Goal: Task Accomplishment & Management: Manage account settings

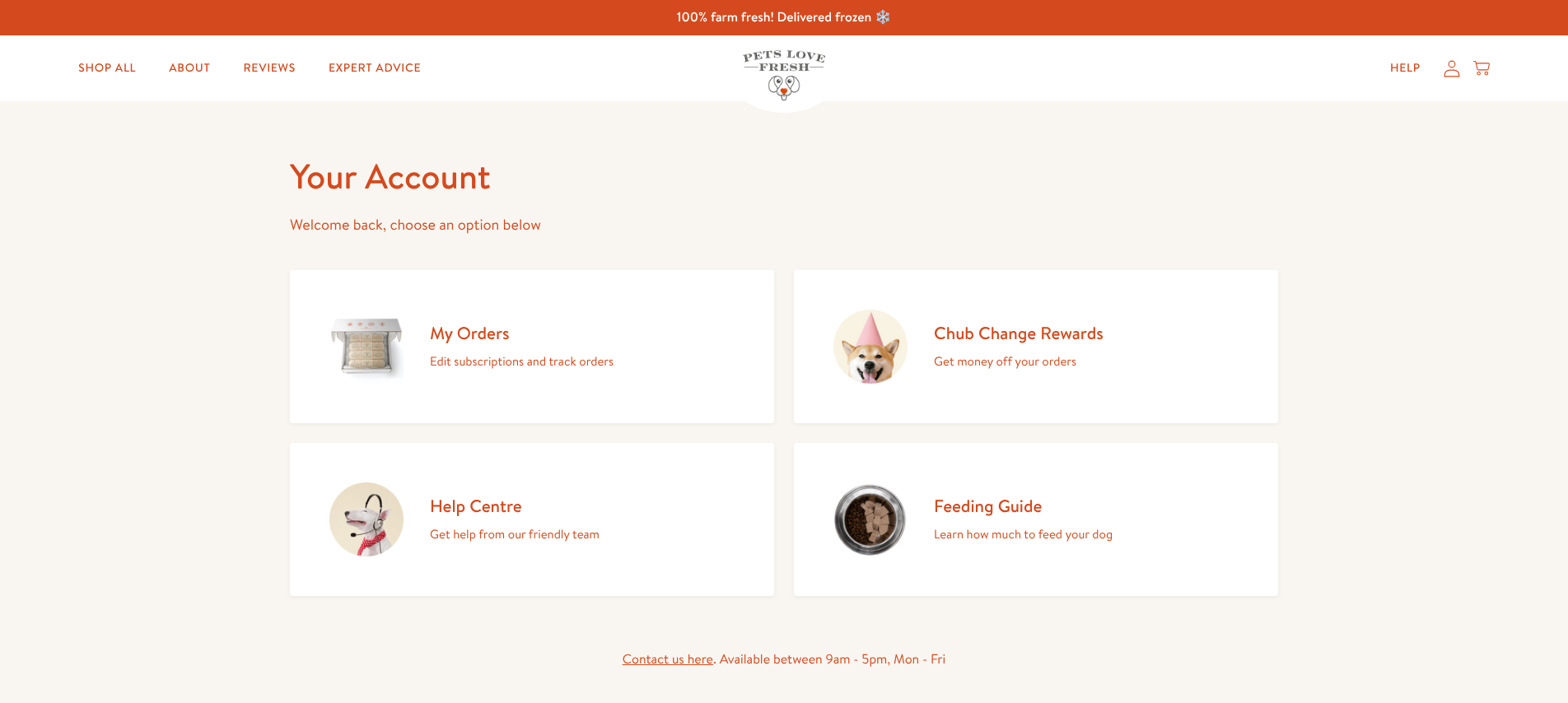
click at [463, 354] on p "Edit subscriptions and track orders" at bounding box center [522, 362] width 184 height 22
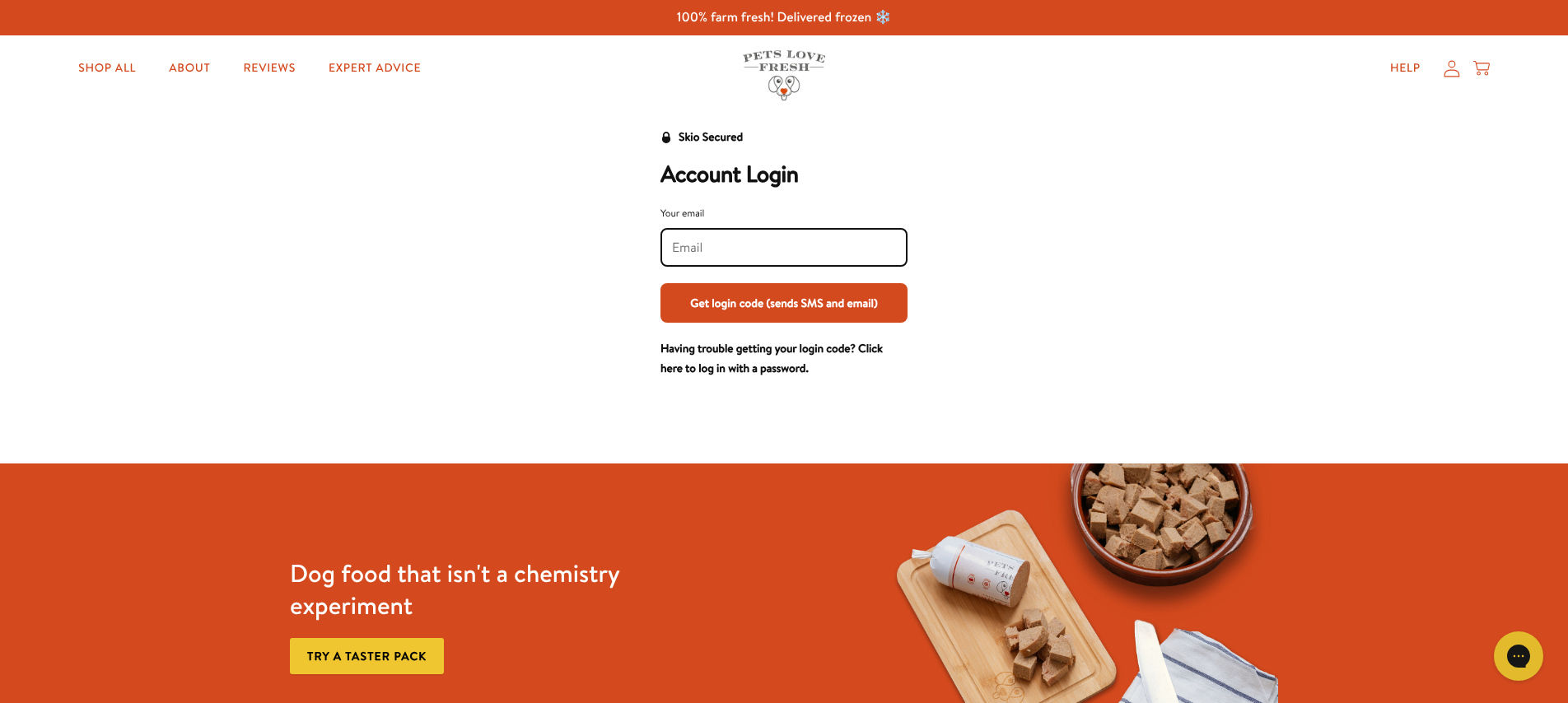
click at [806, 241] on input "Your email" at bounding box center [783, 247] width 224 height 19
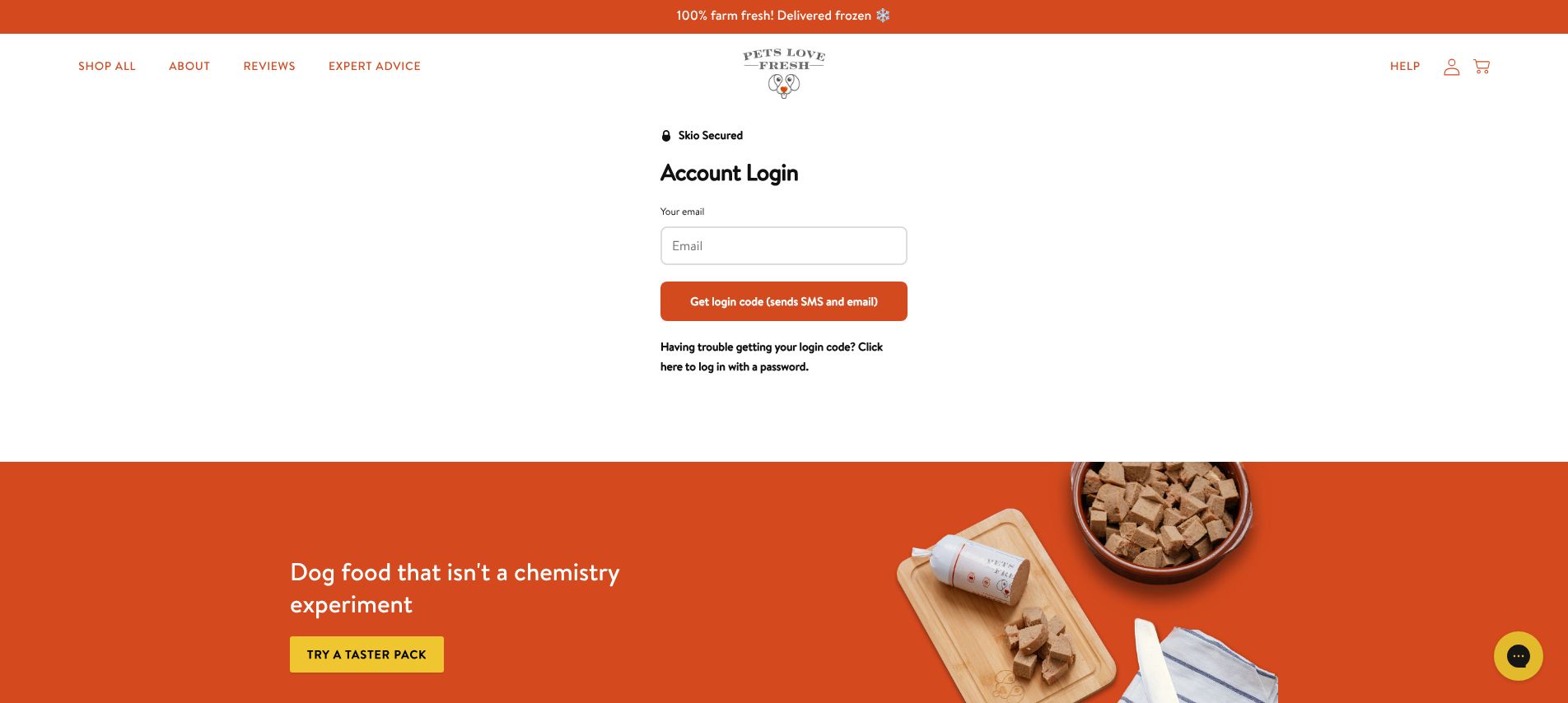
click at [719, 248] on input "Your email" at bounding box center [783, 246] width 224 height 19
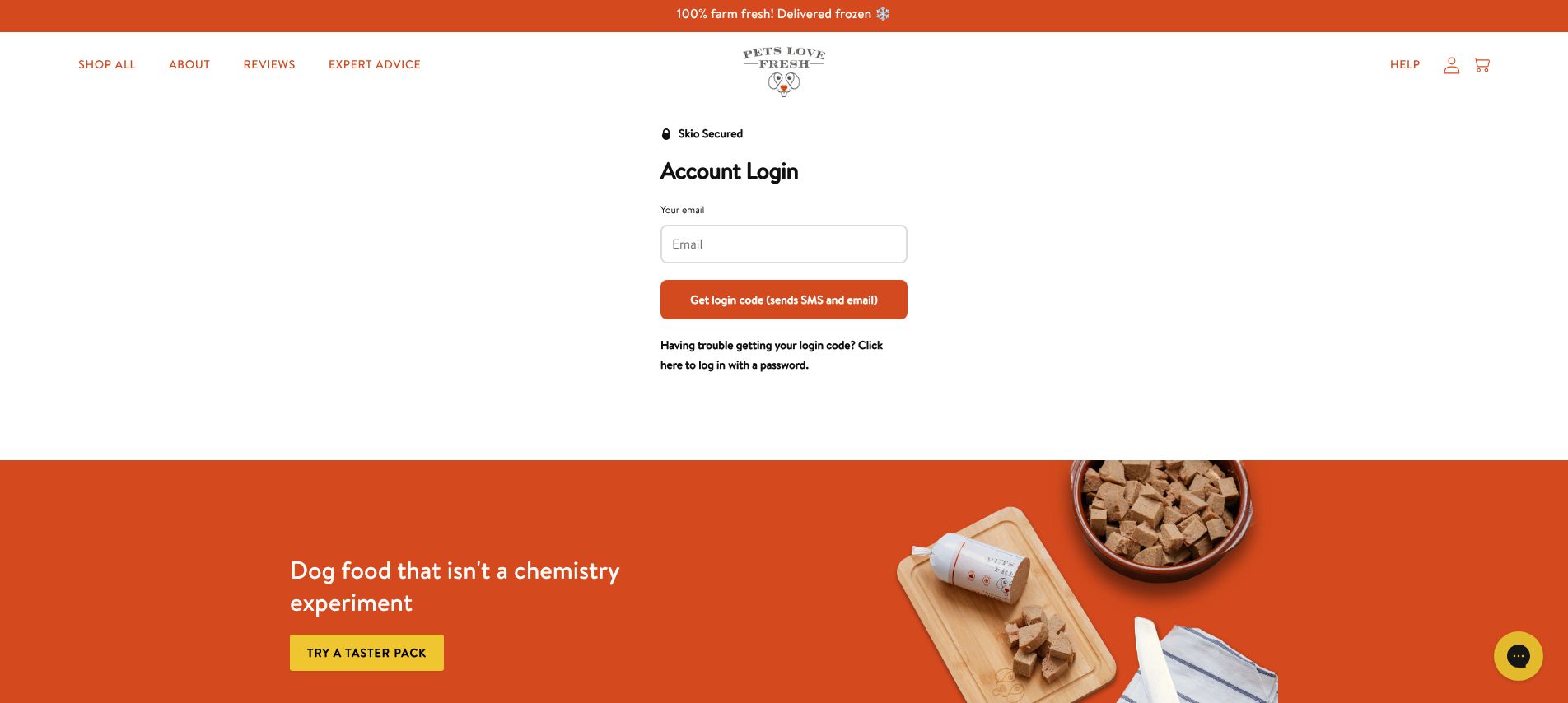
click at [702, 253] on input "Your email" at bounding box center [783, 244] width 224 height 19
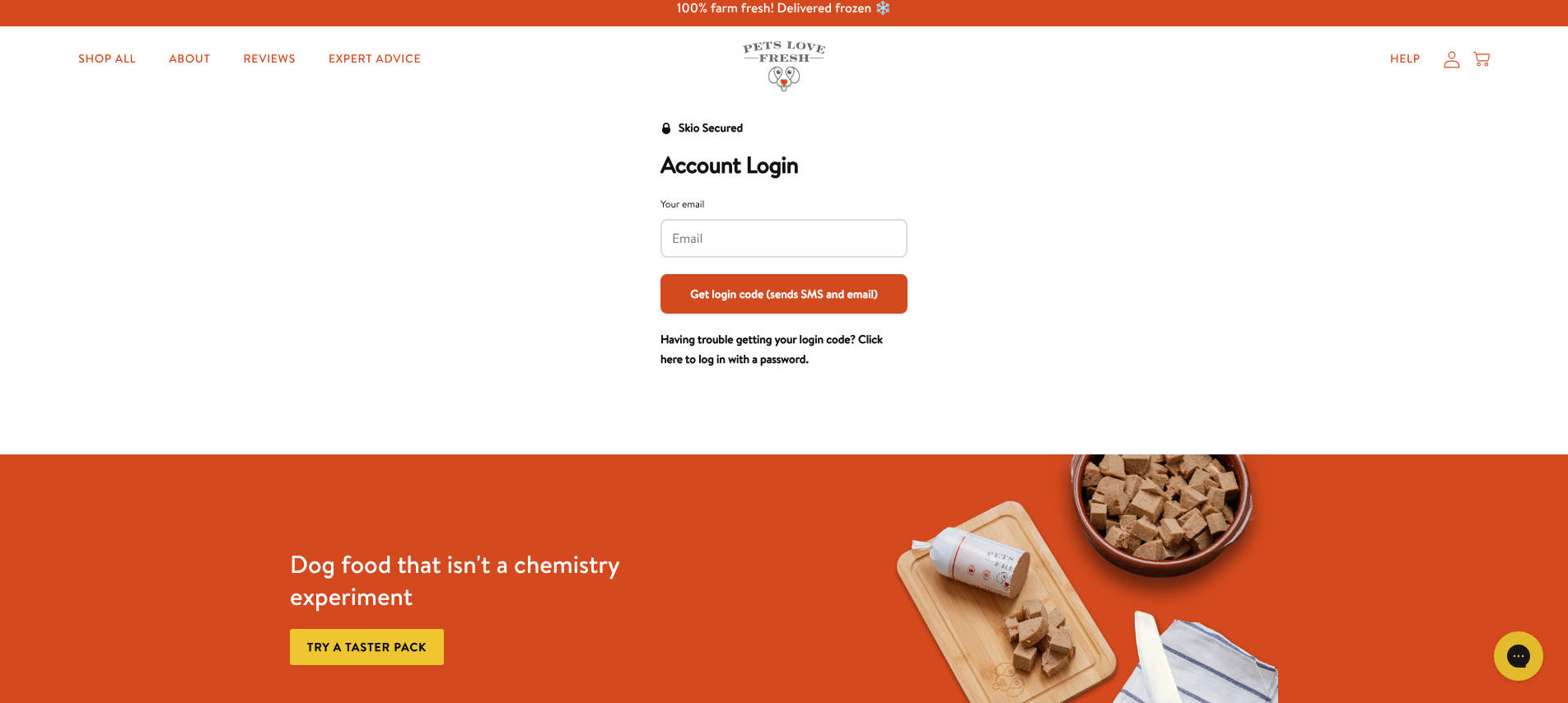
click at [697, 248] on div at bounding box center [783, 239] width 247 height 39
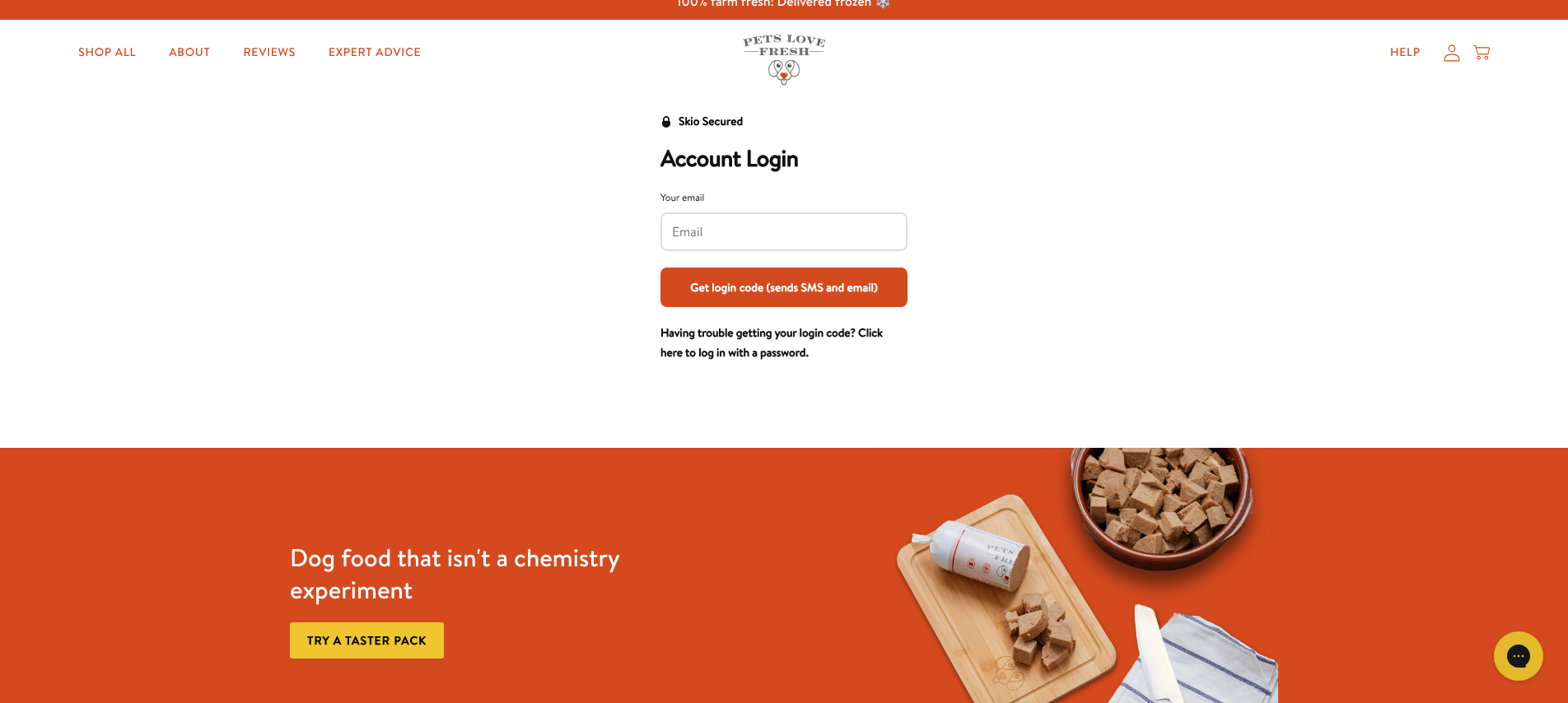
click at [697, 247] on div at bounding box center [783, 232] width 247 height 39
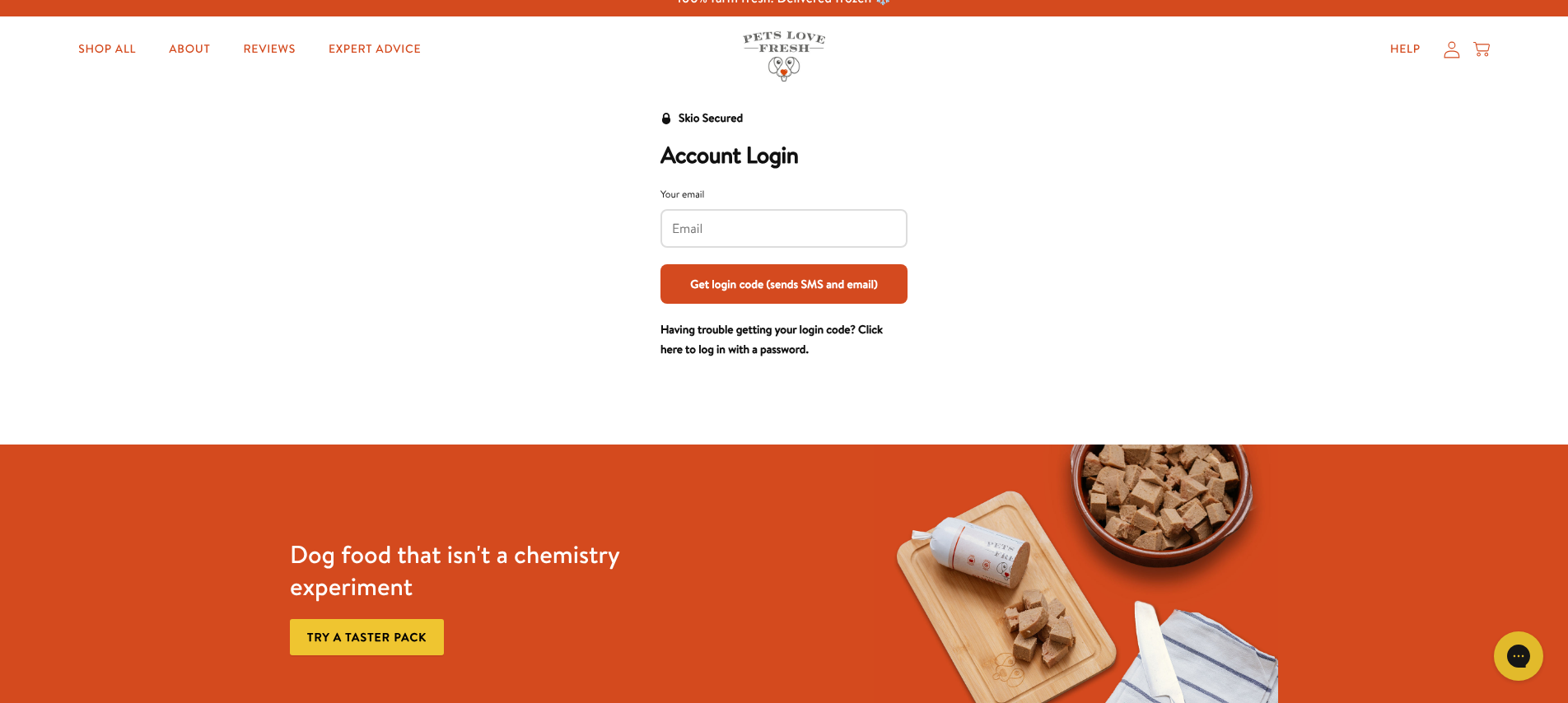
scroll to position [22, 0]
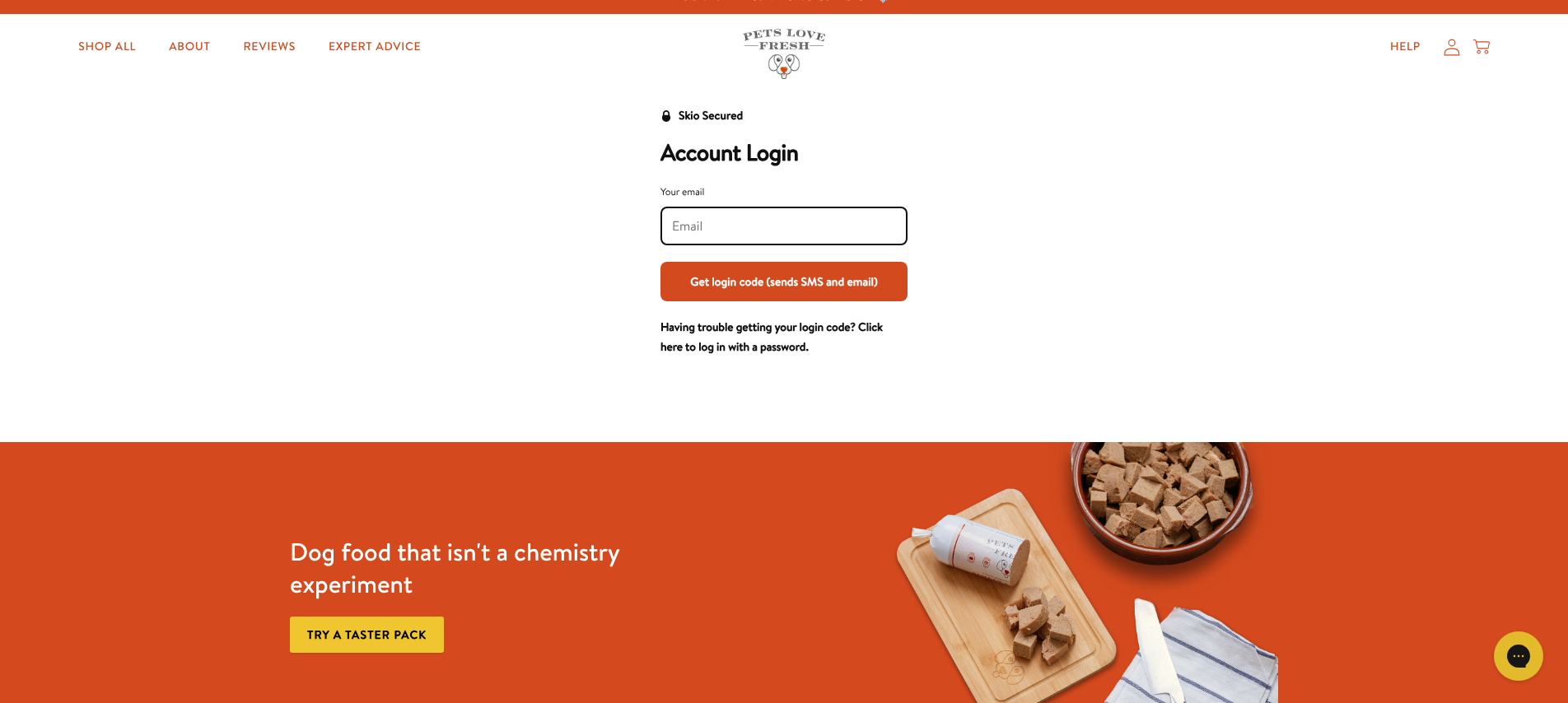
drag, startPoint x: 686, startPoint y: 220, endPoint x: 794, endPoint y: 261, distance: 115.5
click at [794, 261] on div "Your email Get login code (sends SMS and email)" at bounding box center [783, 242] width 247 height 117
type input "roofisher13@gmail.com"
click at [770, 281] on button "Get login code (sends SMS and email)" at bounding box center [783, 282] width 247 height 39
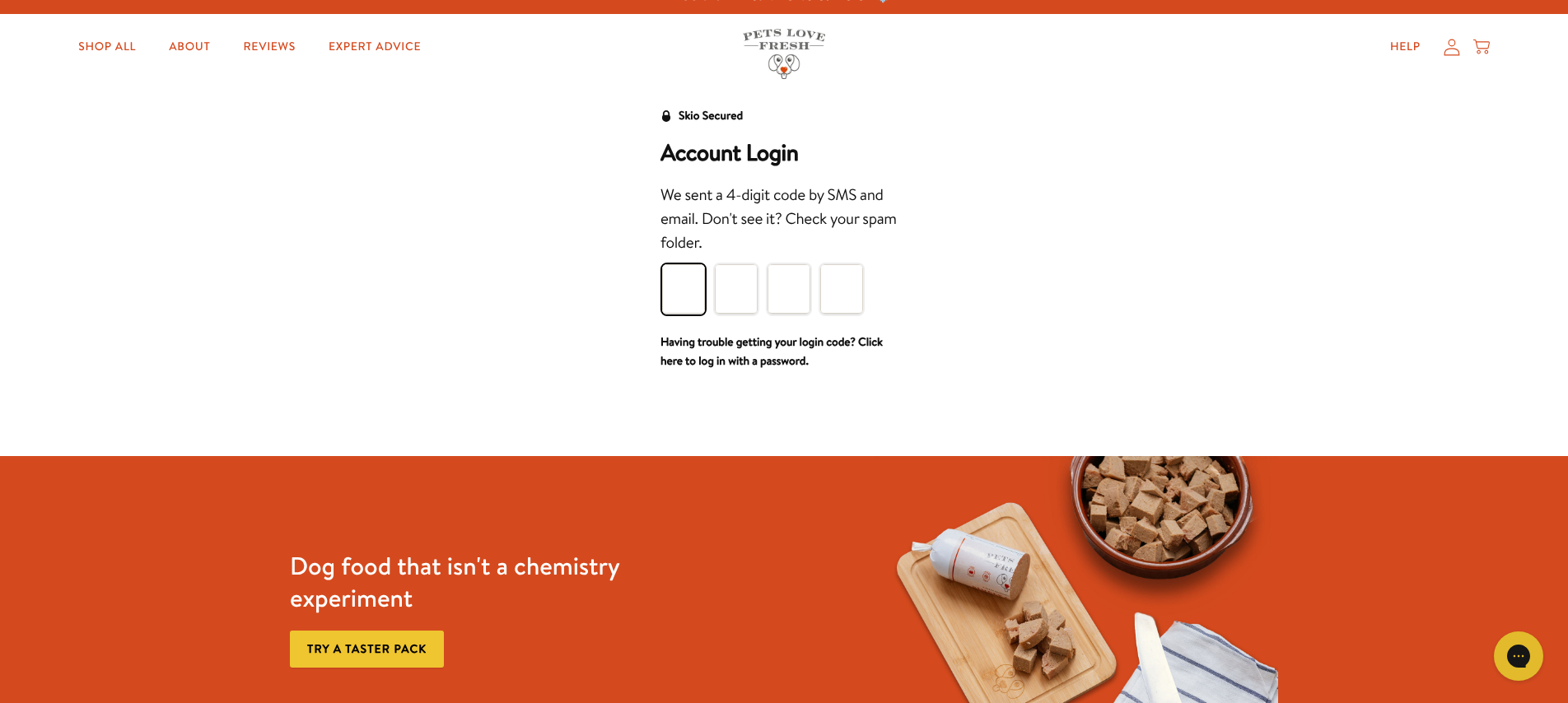
type input "2"
type input "1"
type input "2"
type input "1"
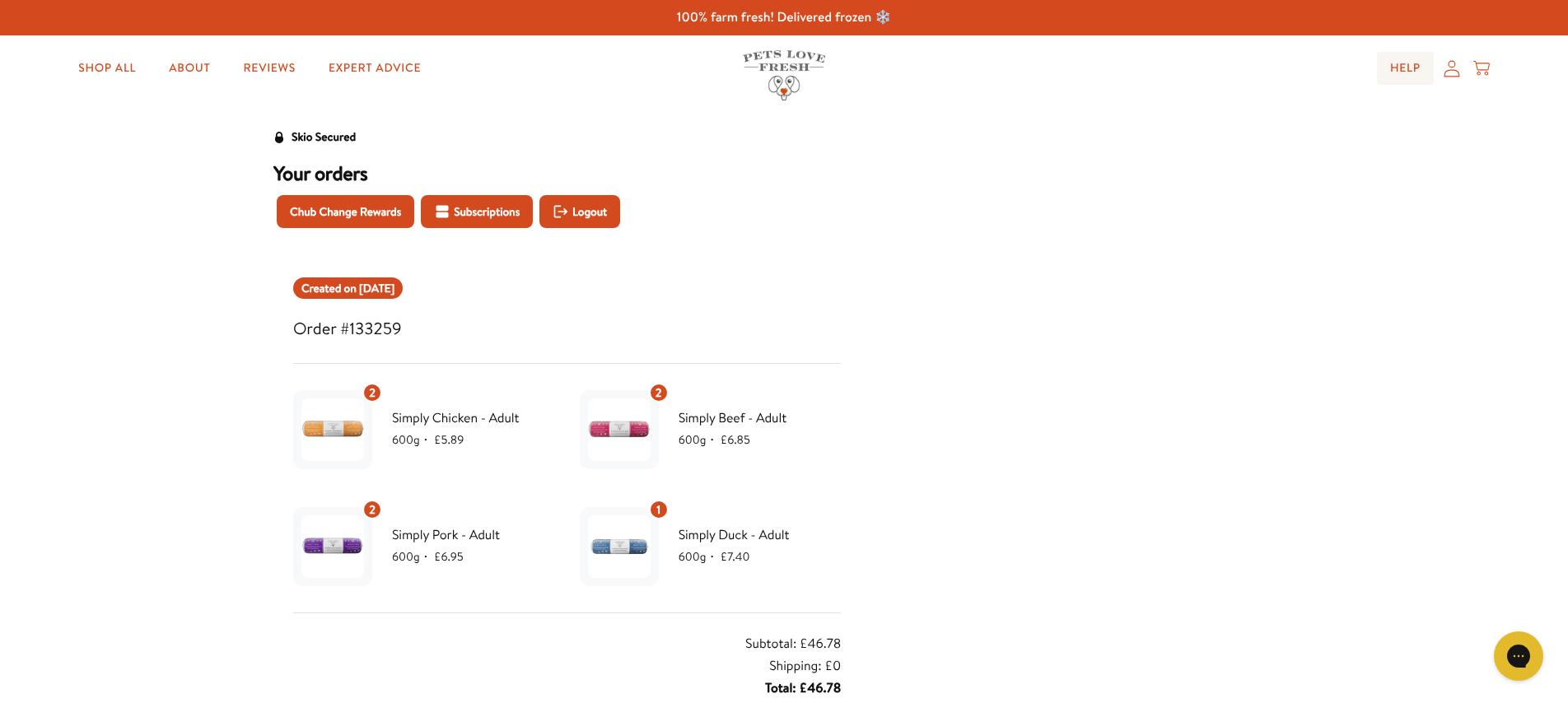
click at [1421, 67] on link "Help" at bounding box center [1405, 68] width 57 height 33
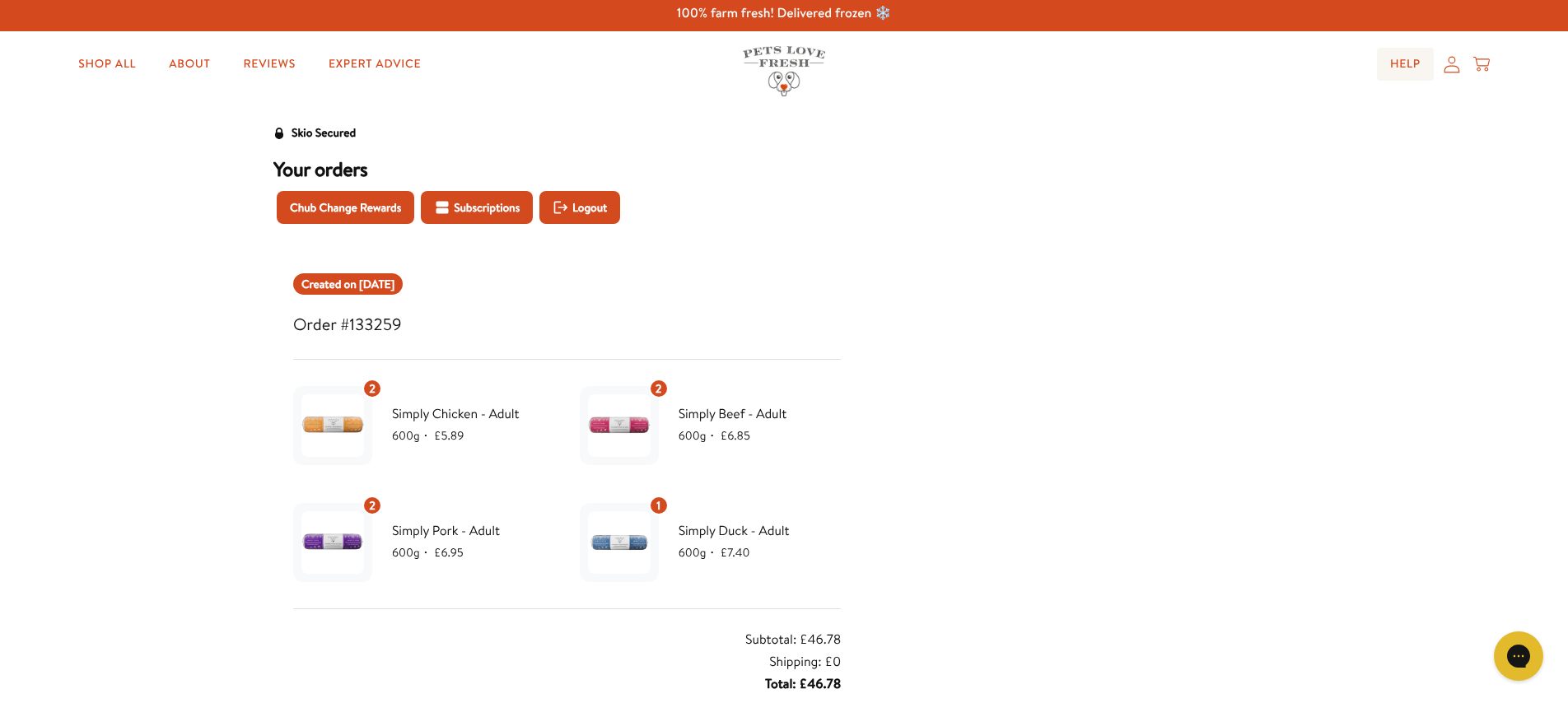
scroll to position [6, 0]
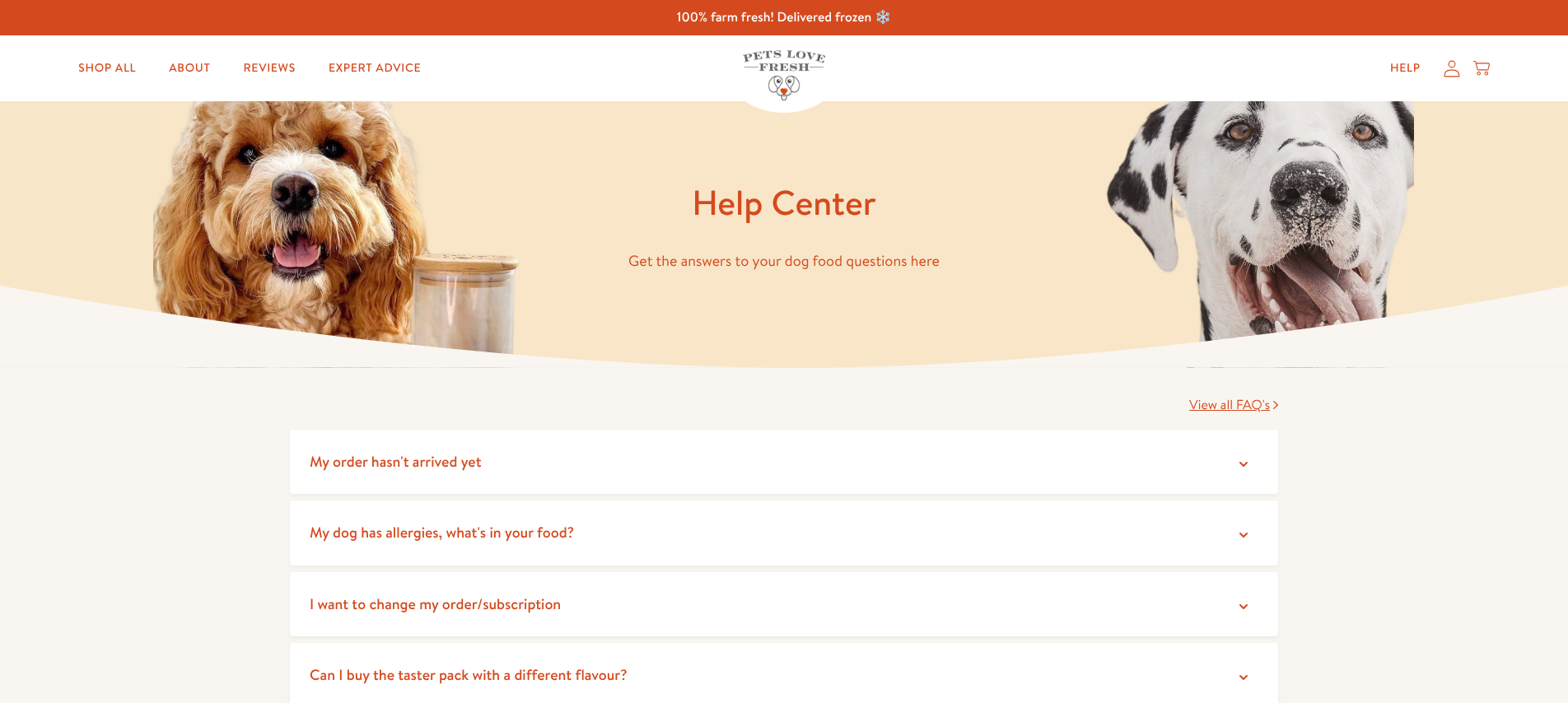
click at [853, 514] on summary "My dog has allergies, what's in your food?" at bounding box center [783, 533] width 988 height 66
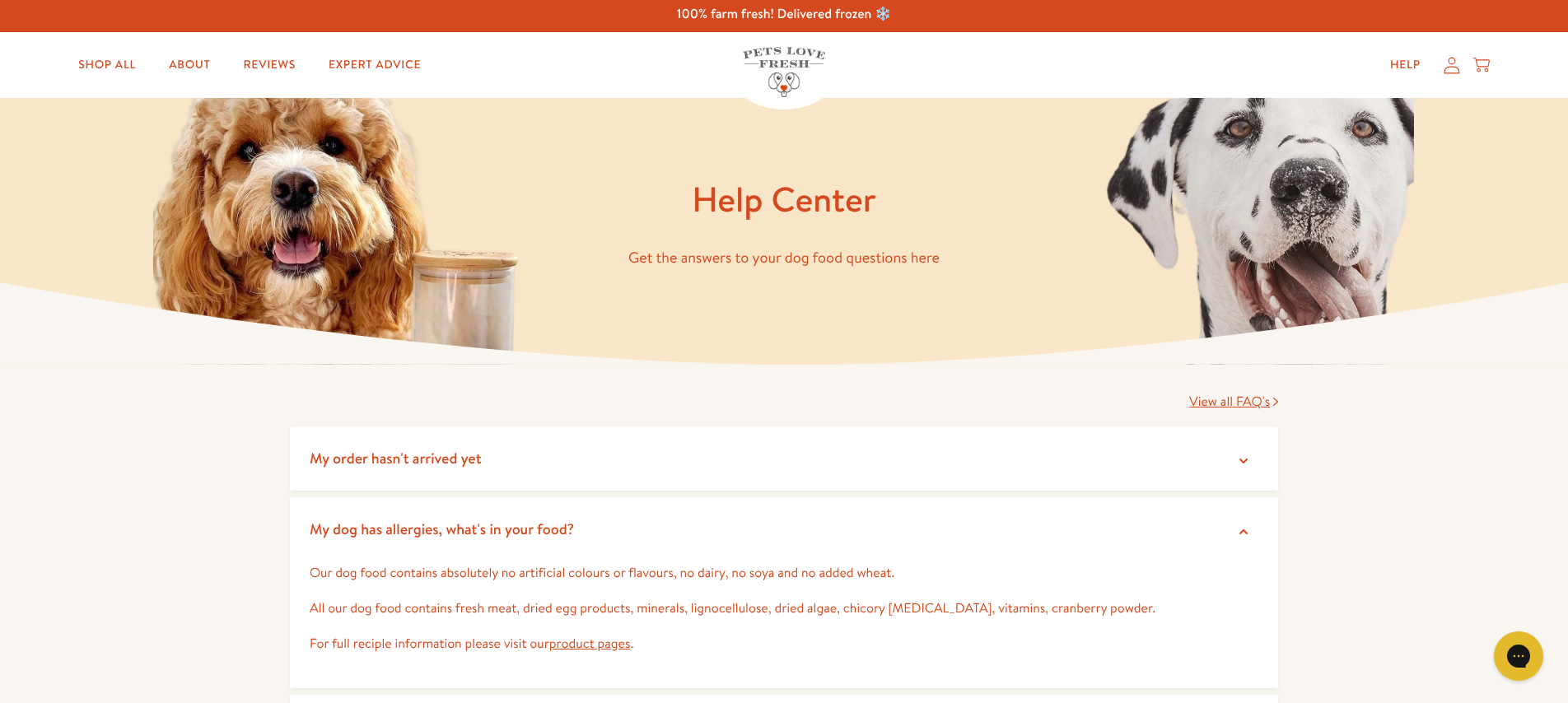
click at [857, 462] on summary "My order hasn't arrived yet" at bounding box center [783, 459] width 988 height 66
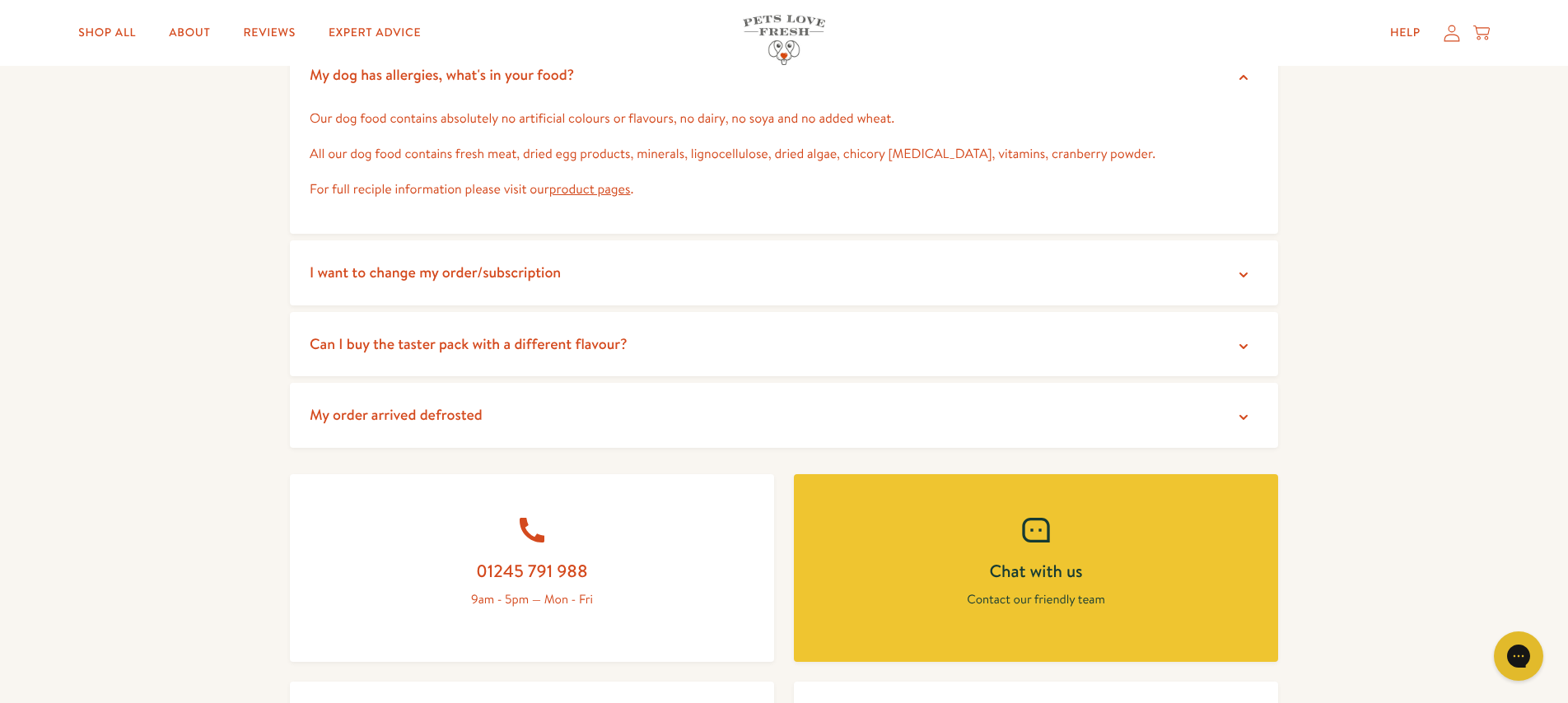
scroll to position [609, 0]
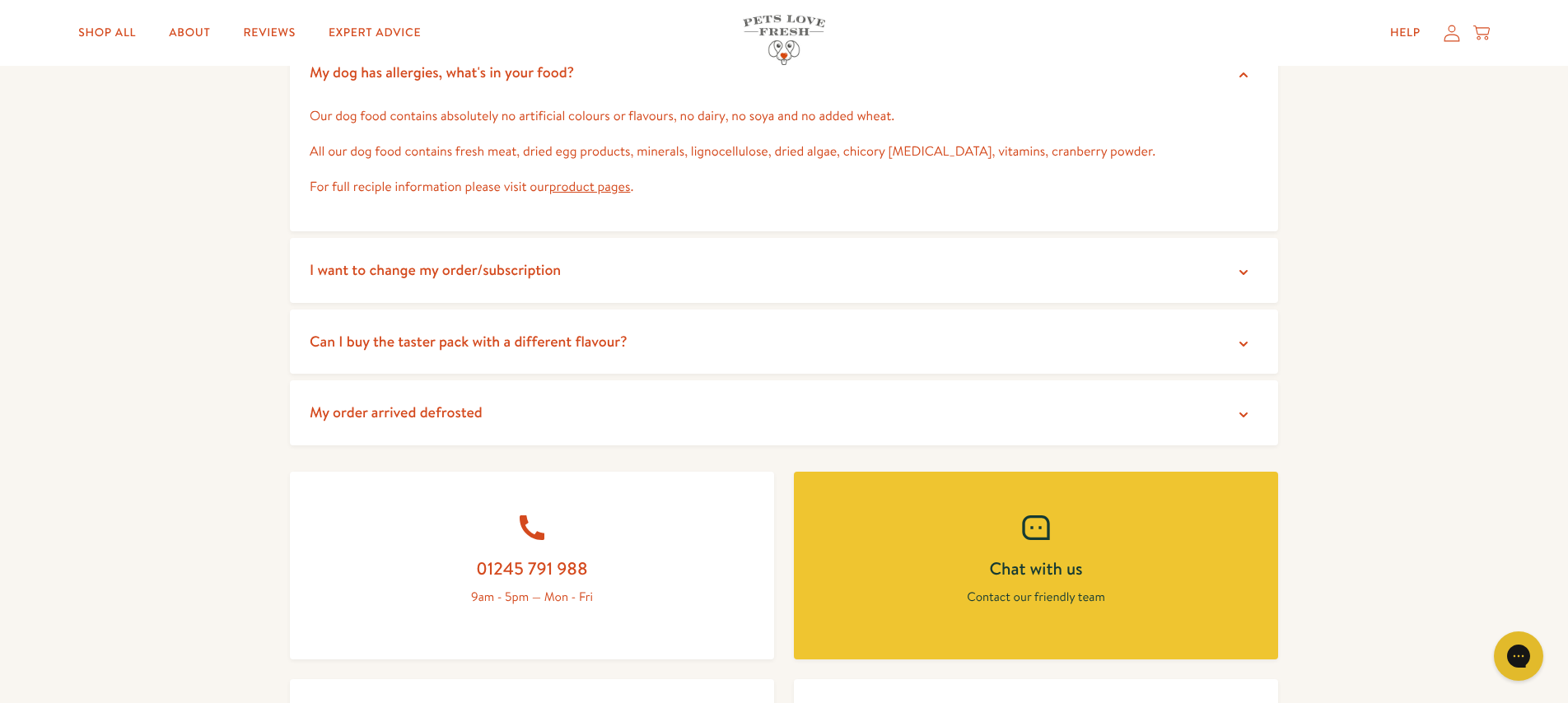
click at [1448, 31] on icon at bounding box center [1451, 32] width 17 height 18
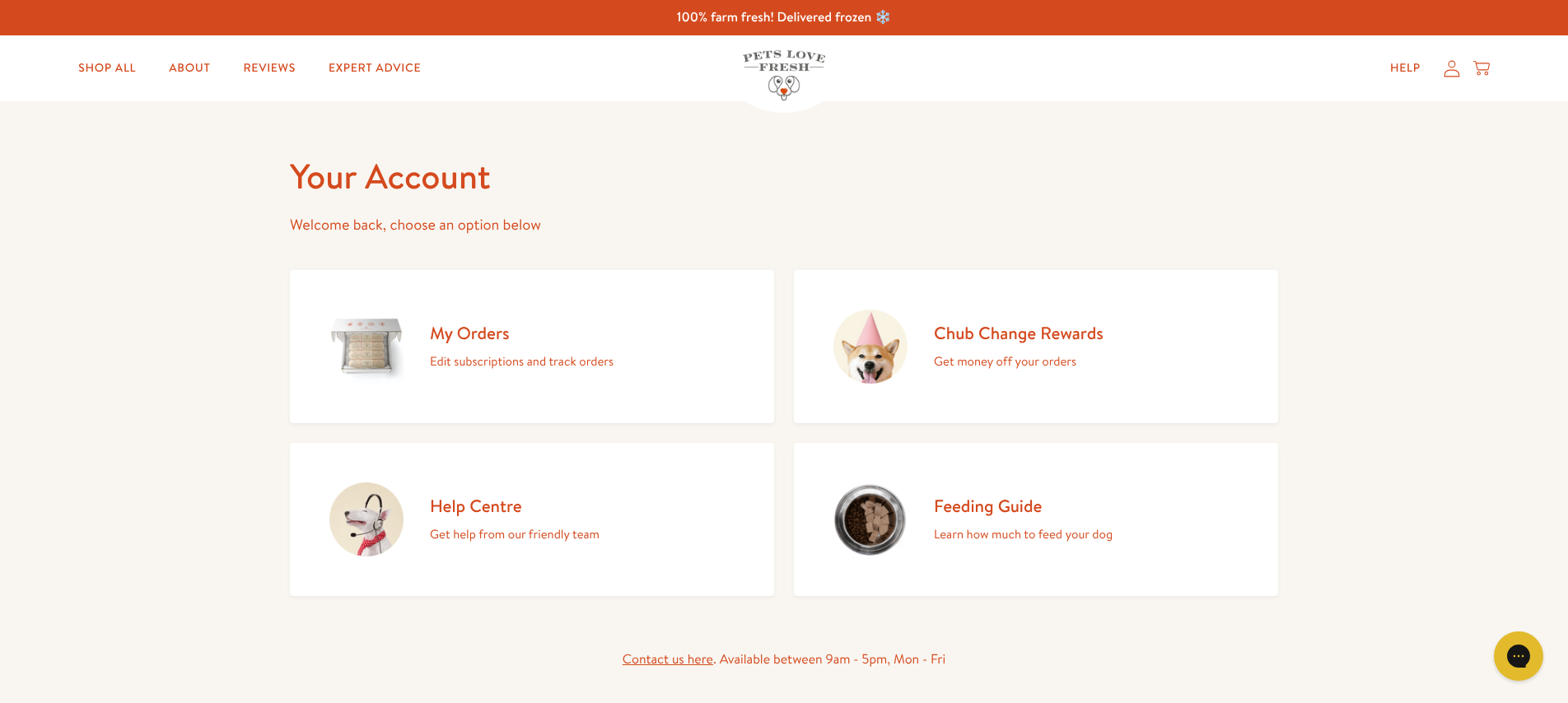
click at [1483, 66] on icon at bounding box center [1481, 68] width 17 height 19
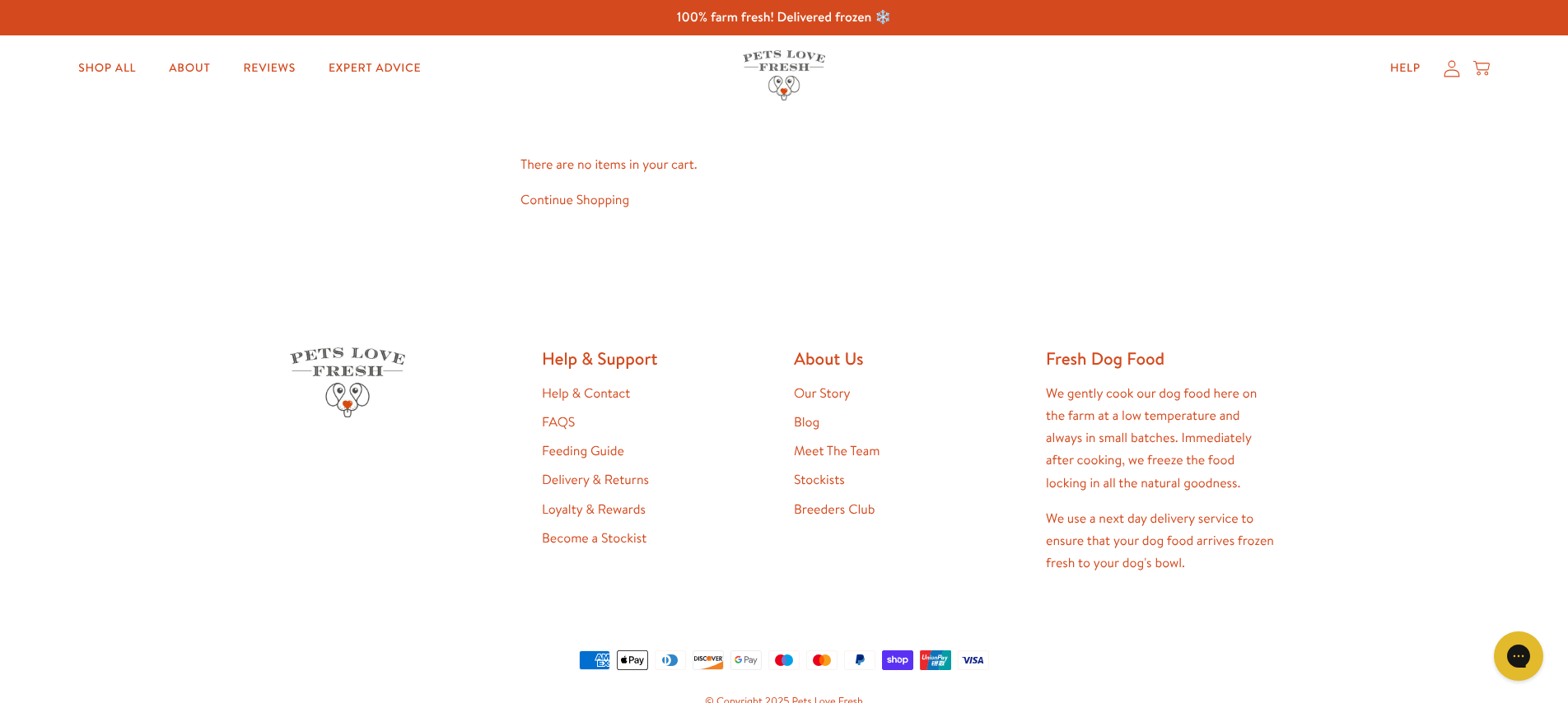
click at [1459, 66] on icon at bounding box center [1451, 68] width 17 height 18
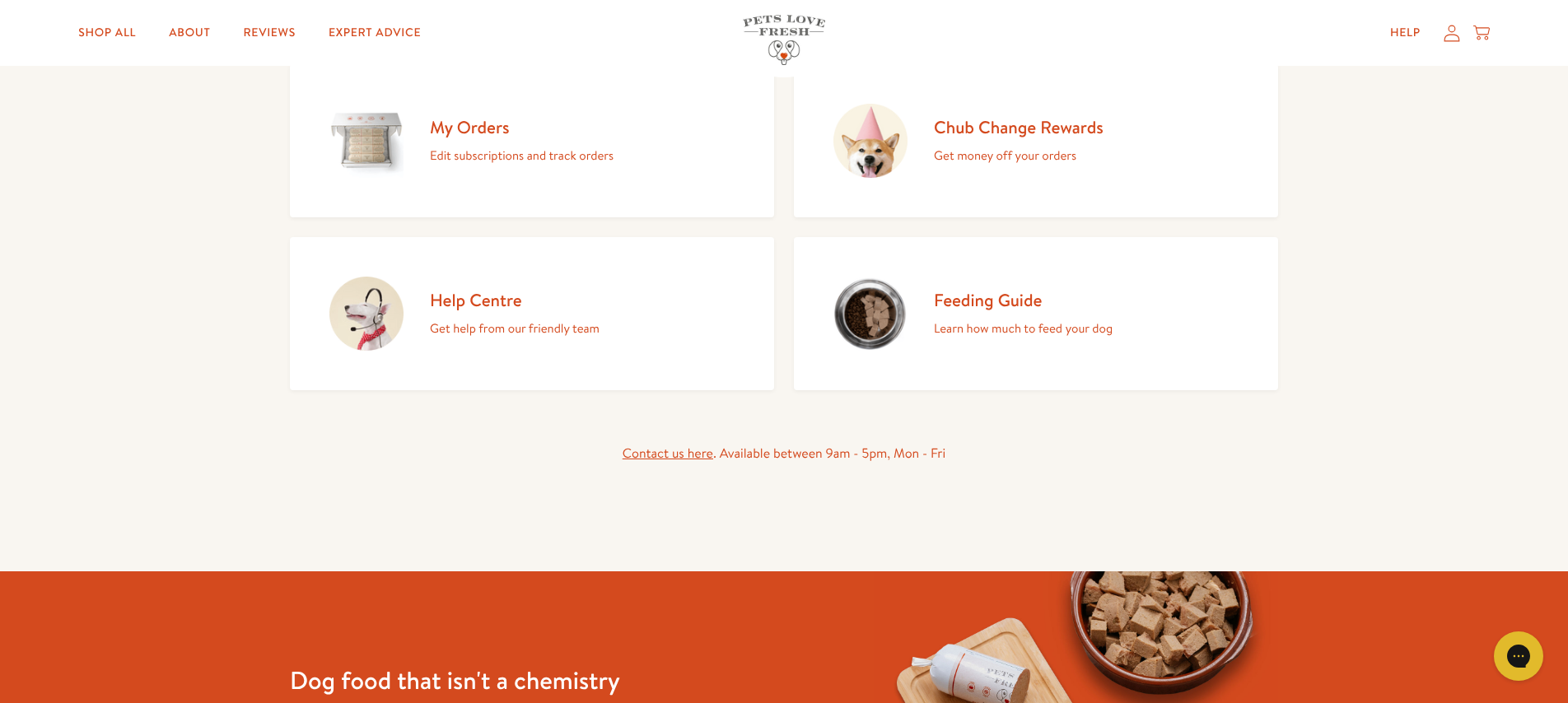
scroll to position [213, 0]
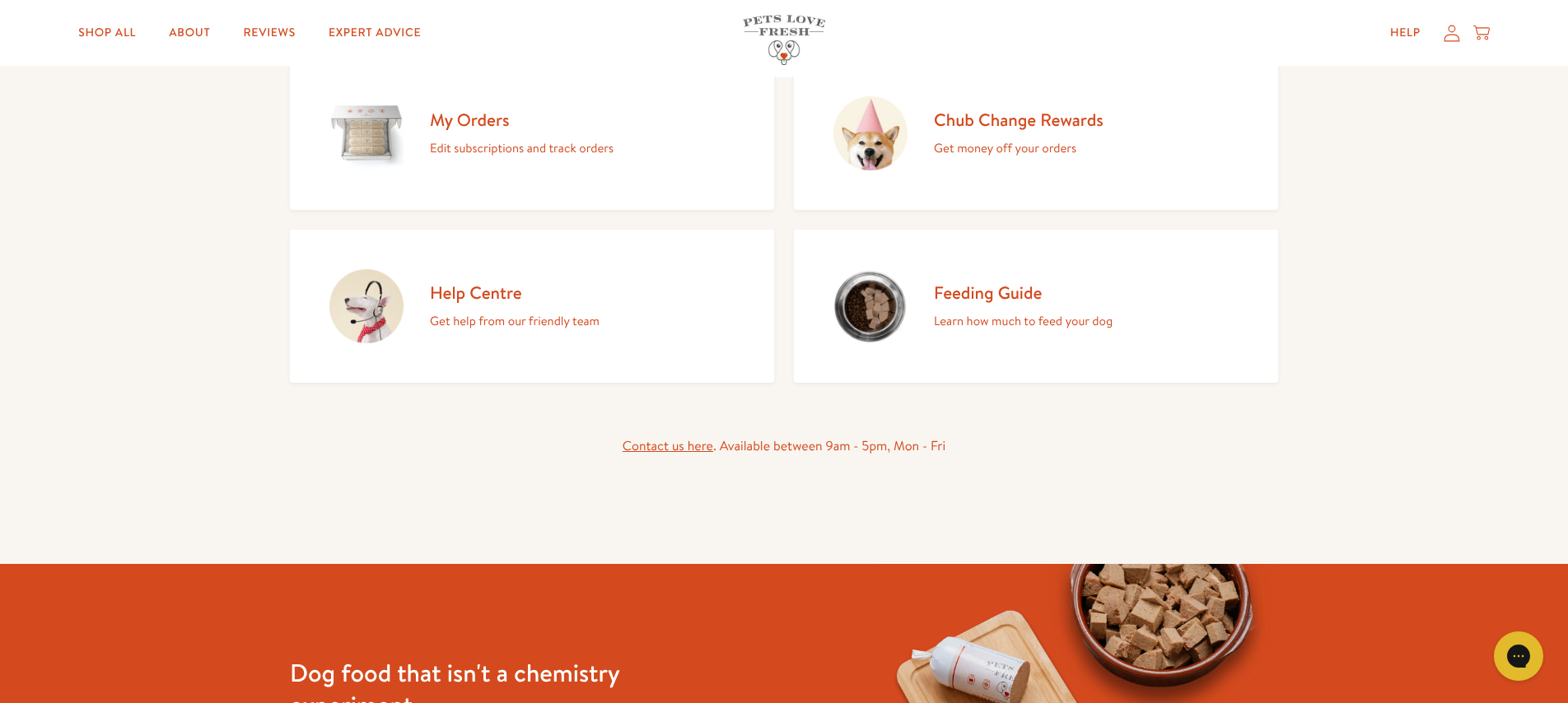
click at [467, 119] on h2 "My Orders" at bounding box center [522, 119] width 184 height 22
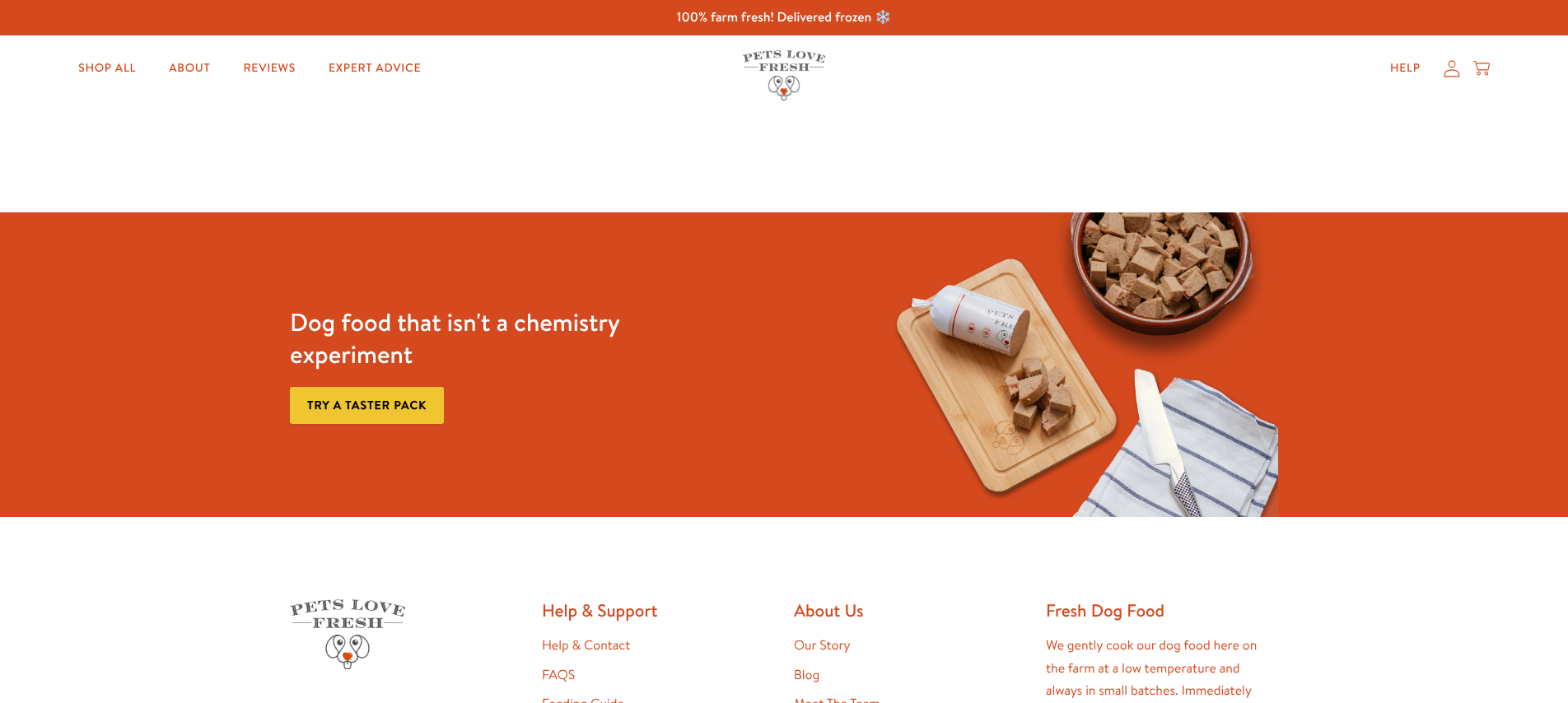
scroll to position [373, 0]
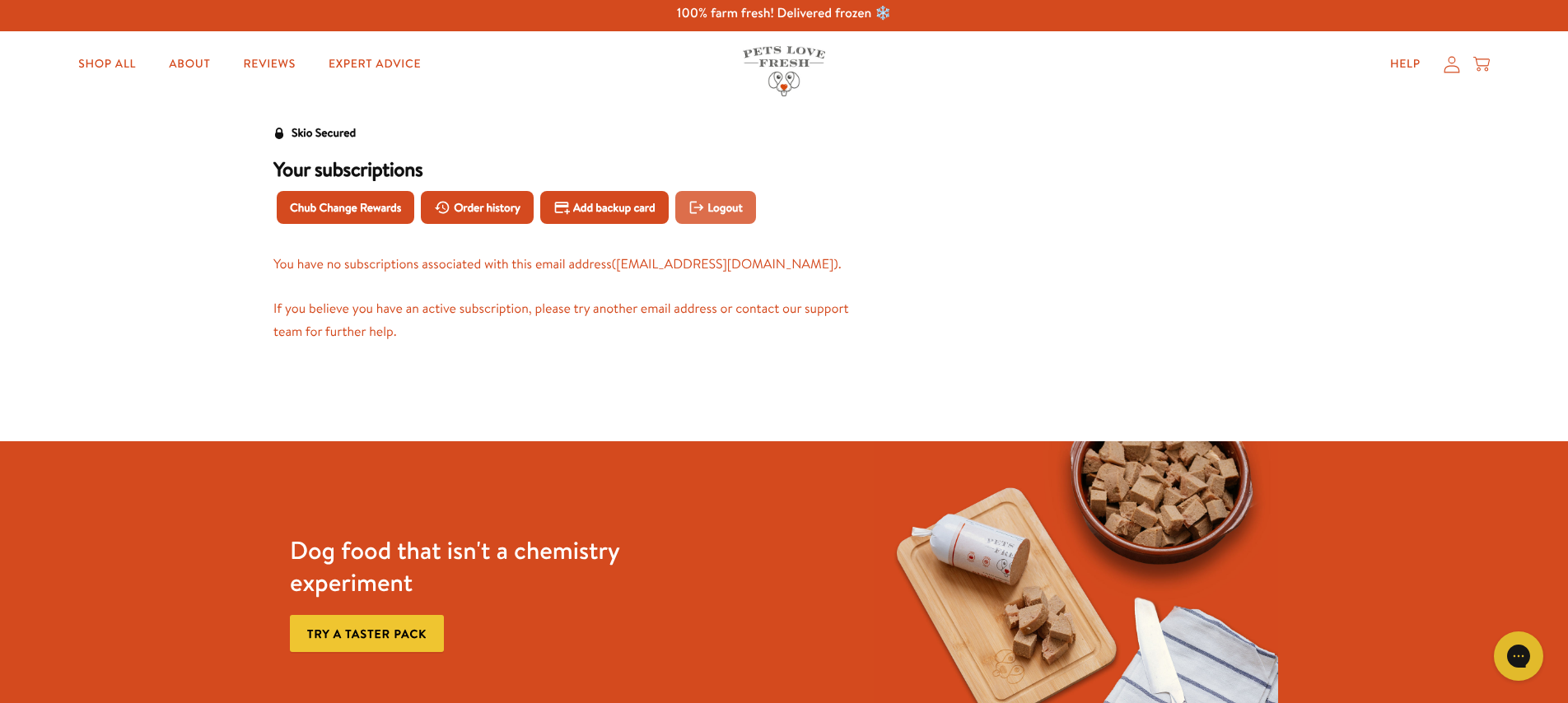
scroll to position [3, 0]
click at [720, 212] on span "Logout" at bounding box center [724, 208] width 34 height 19
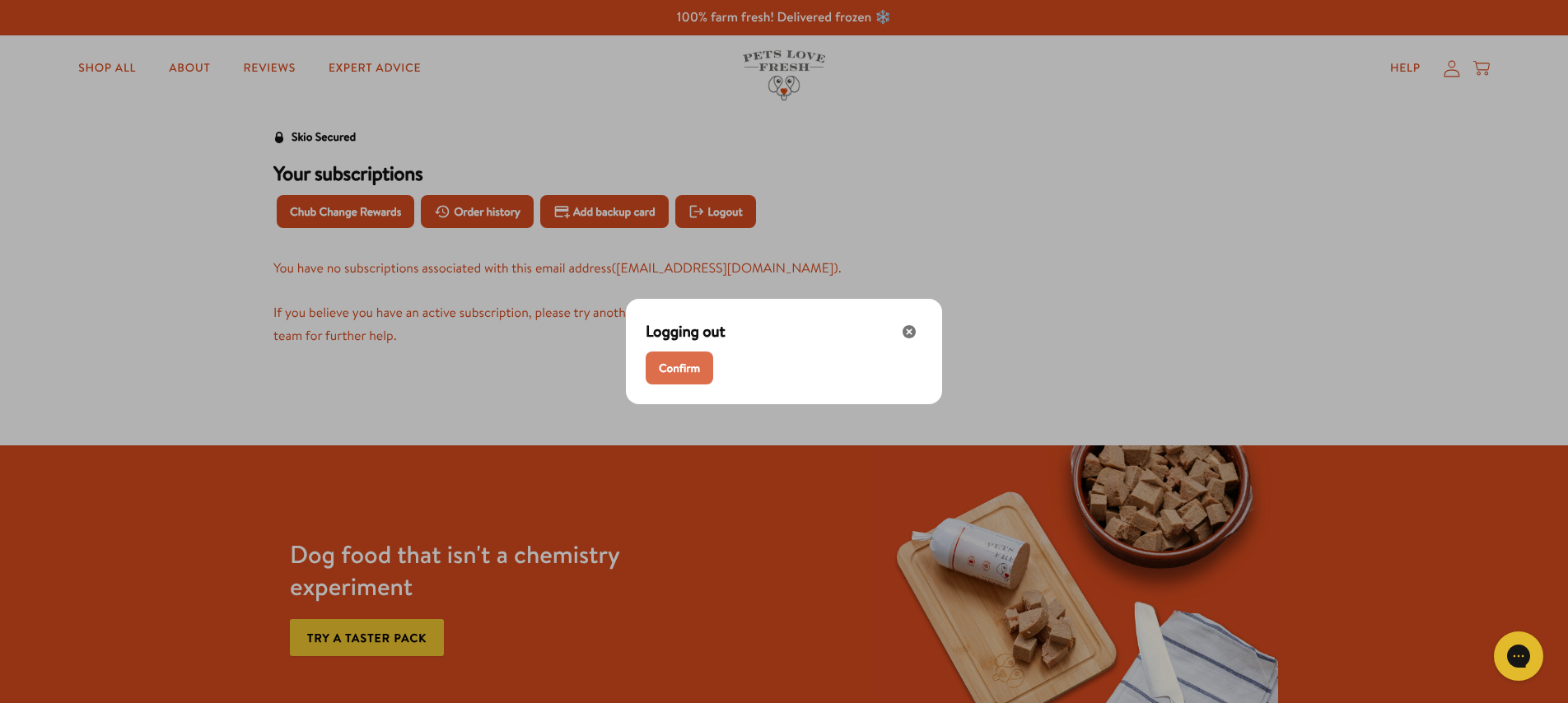
click at [687, 368] on span "Confirm" at bounding box center [679, 368] width 41 height 19
